Goal: Transaction & Acquisition: Purchase product/service

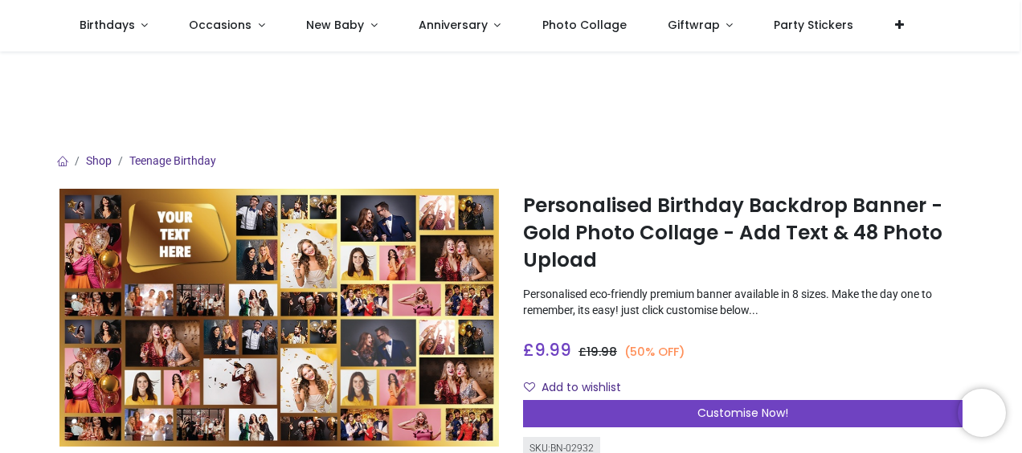
scroll to position [161, 0]
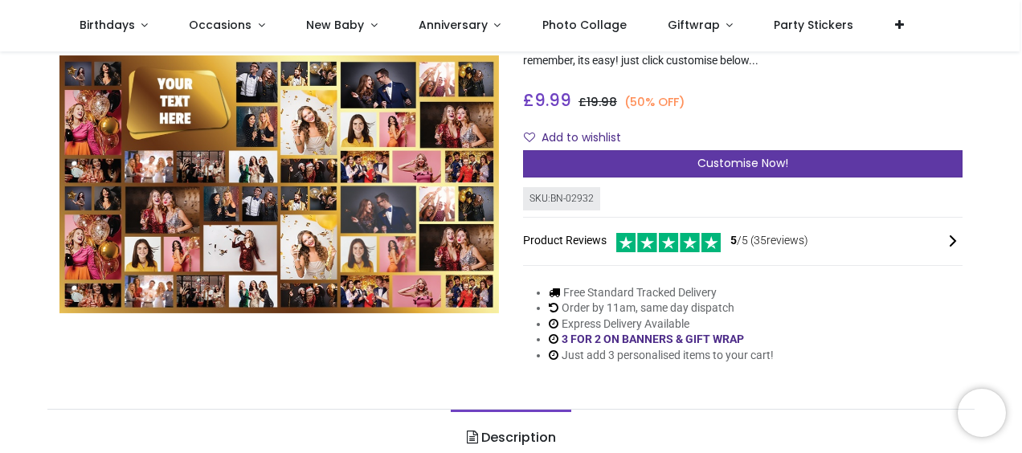
click at [725, 168] on span "Customise Now!" at bounding box center [742, 163] width 91 height 16
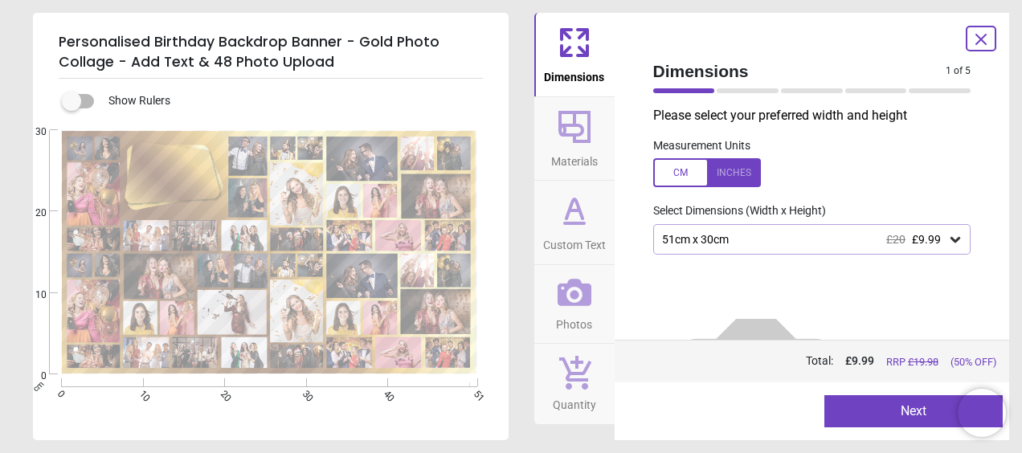
click at [950, 244] on icon at bounding box center [955, 239] width 16 height 16
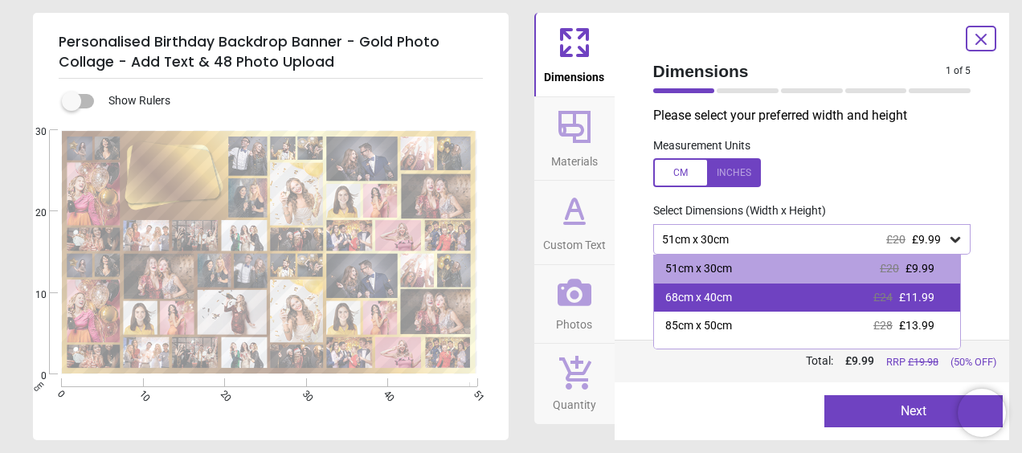
click at [701, 301] on div "68cm x 40cm" at bounding box center [698, 298] width 67 height 16
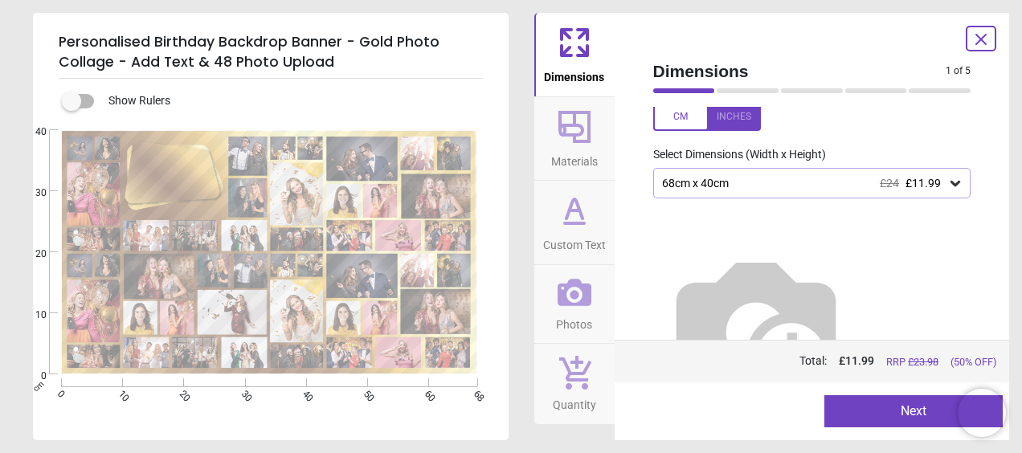
scroll to position [82, 0]
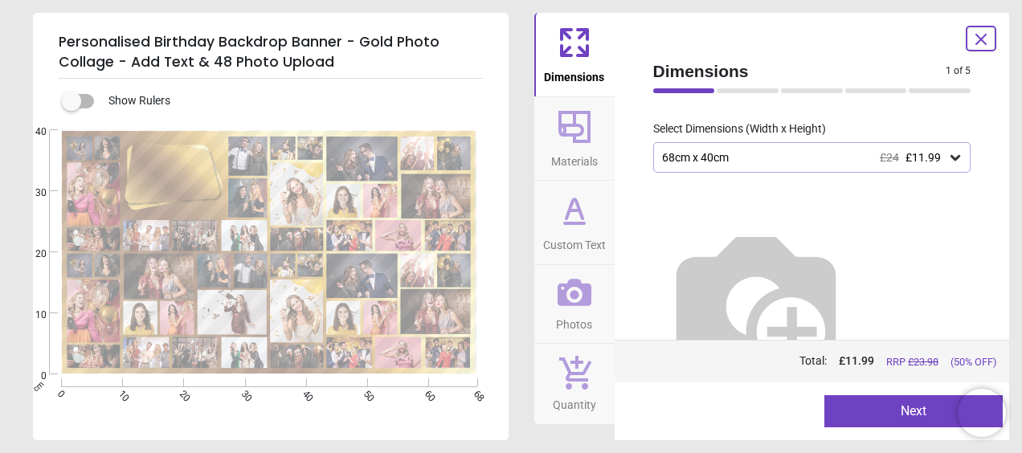
click at [576, 225] on icon at bounding box center [574, 210] width 39 height 39
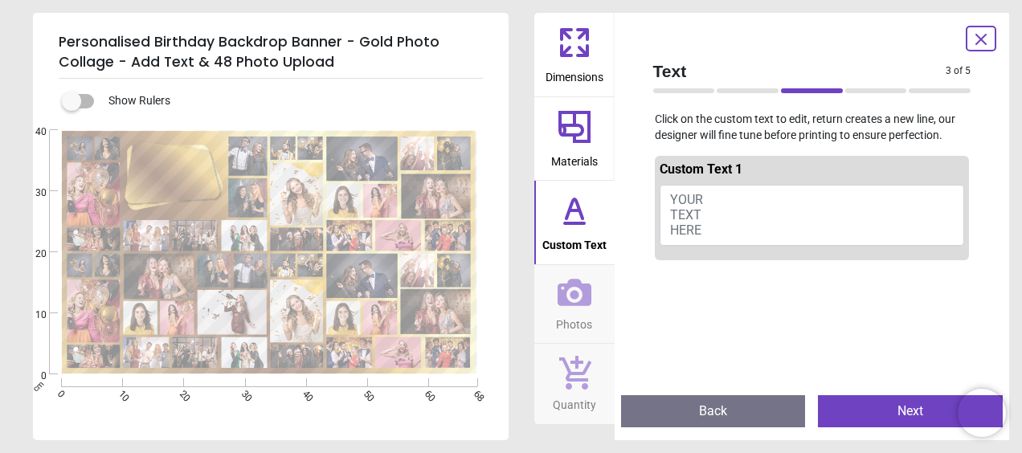
click at [689, 197] on span "YOUR TEXT HERE" at bounding box center [686, 215] width 33 height 46
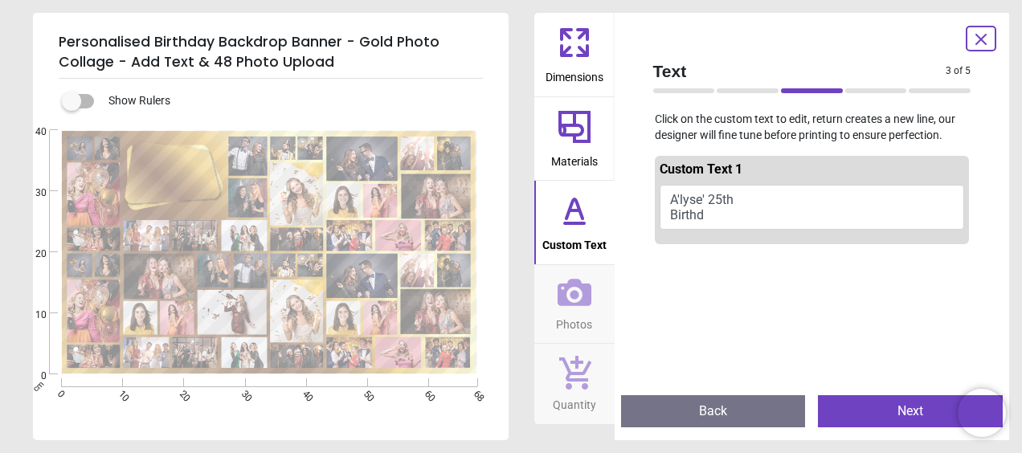
scroll to position [0, 0]
type textarea "**********"
click at [577, 300] on icon at bounding box center [575, 293] width 34 height 34
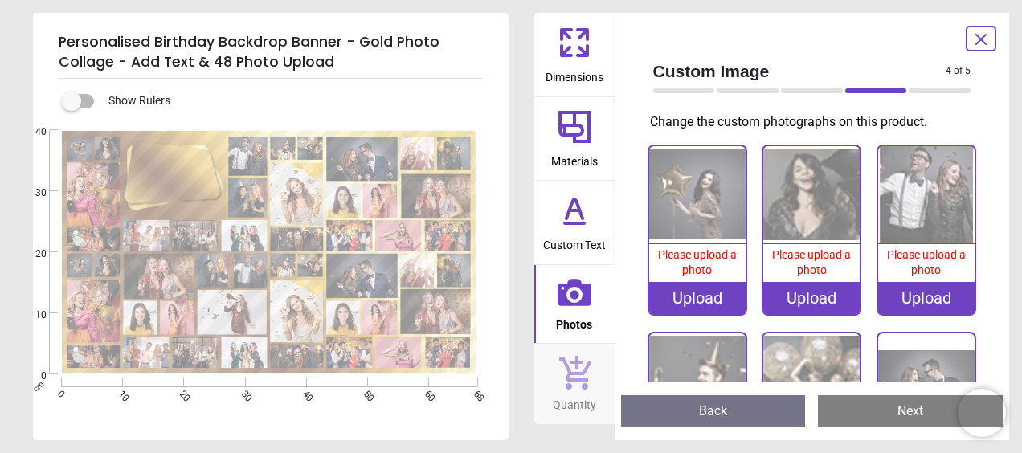
click at [699, 296] on div "Upload" at bounding box center [697, 298] width 96 height 32
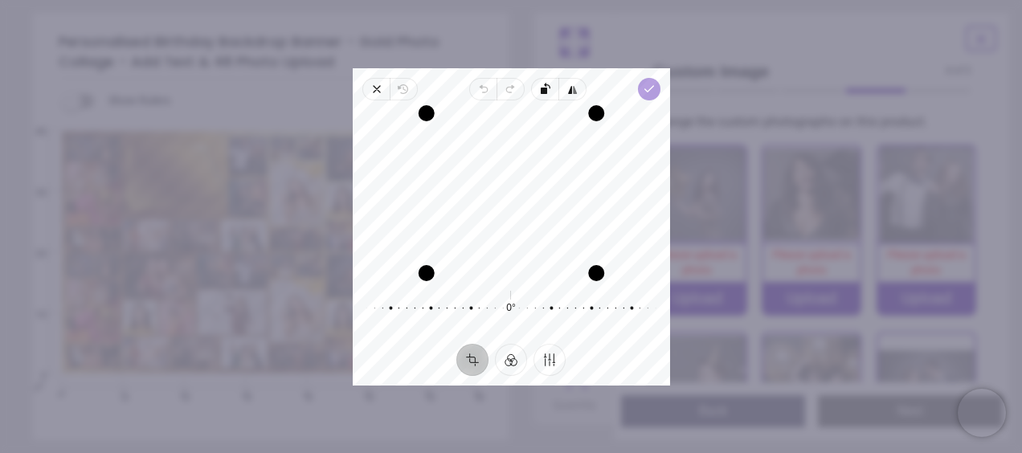
click at [649, 88] on polyline "button" at bounding box center [648, 89] width 9 height 6
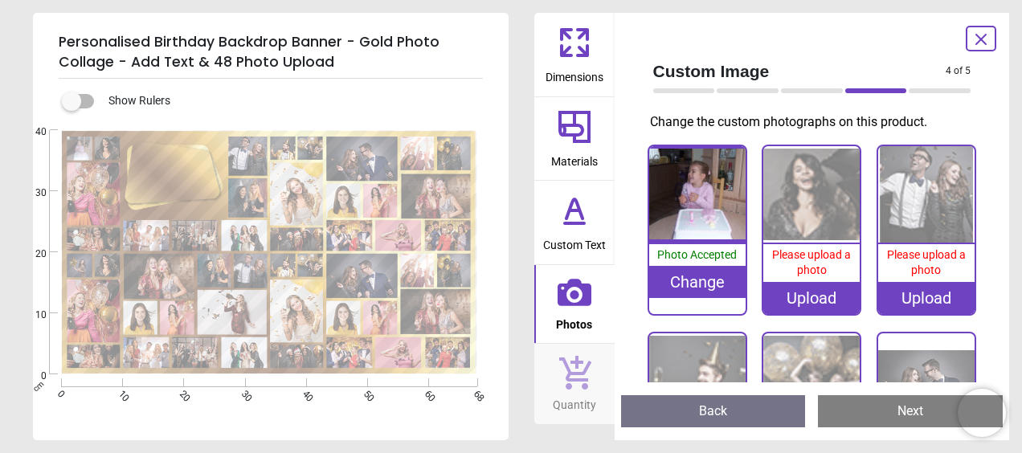
click at [792, 195] on img at bounding box center [811, 194] width 96 height 96
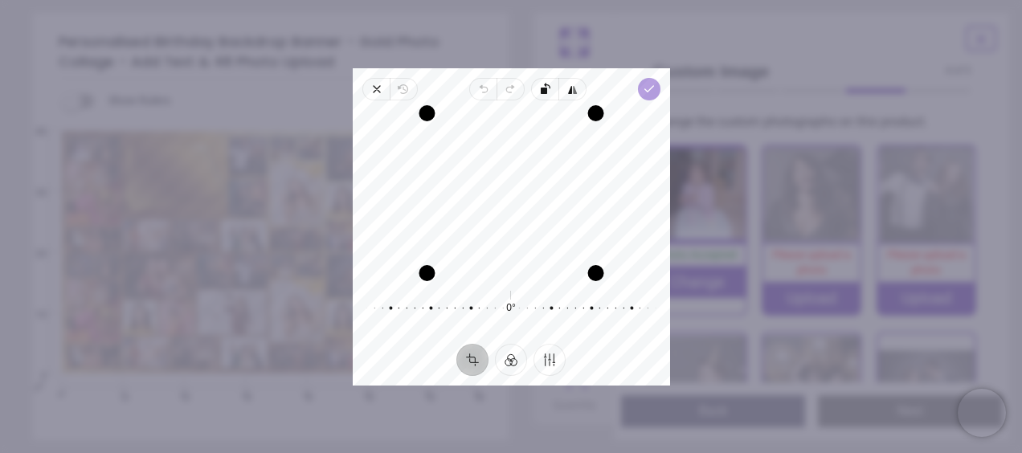
click at [646, 87] on icon "button" at bounding box center [648, 89] width 13 height 13
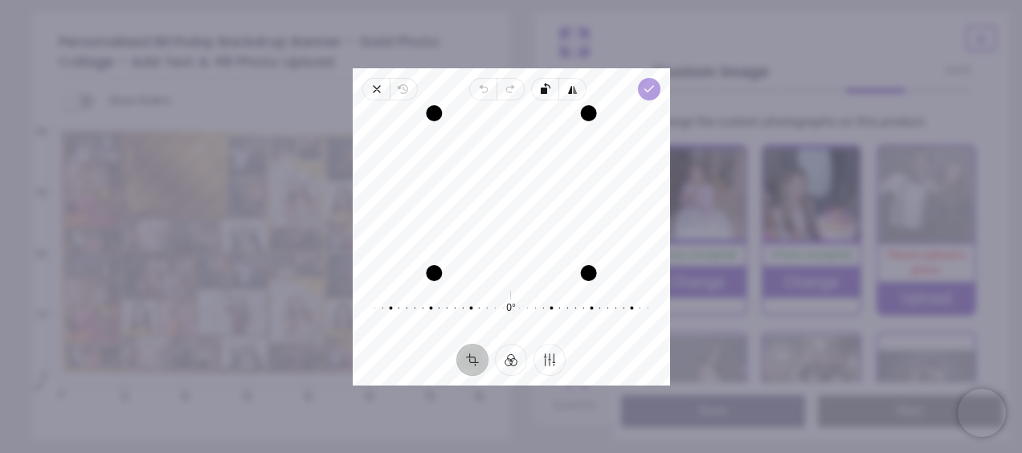
click at [647, 83] on icon "button" at bounding box center [648, 89] width 13 height 13
